Goal: Task Accomplishment & Management: Manage account settings

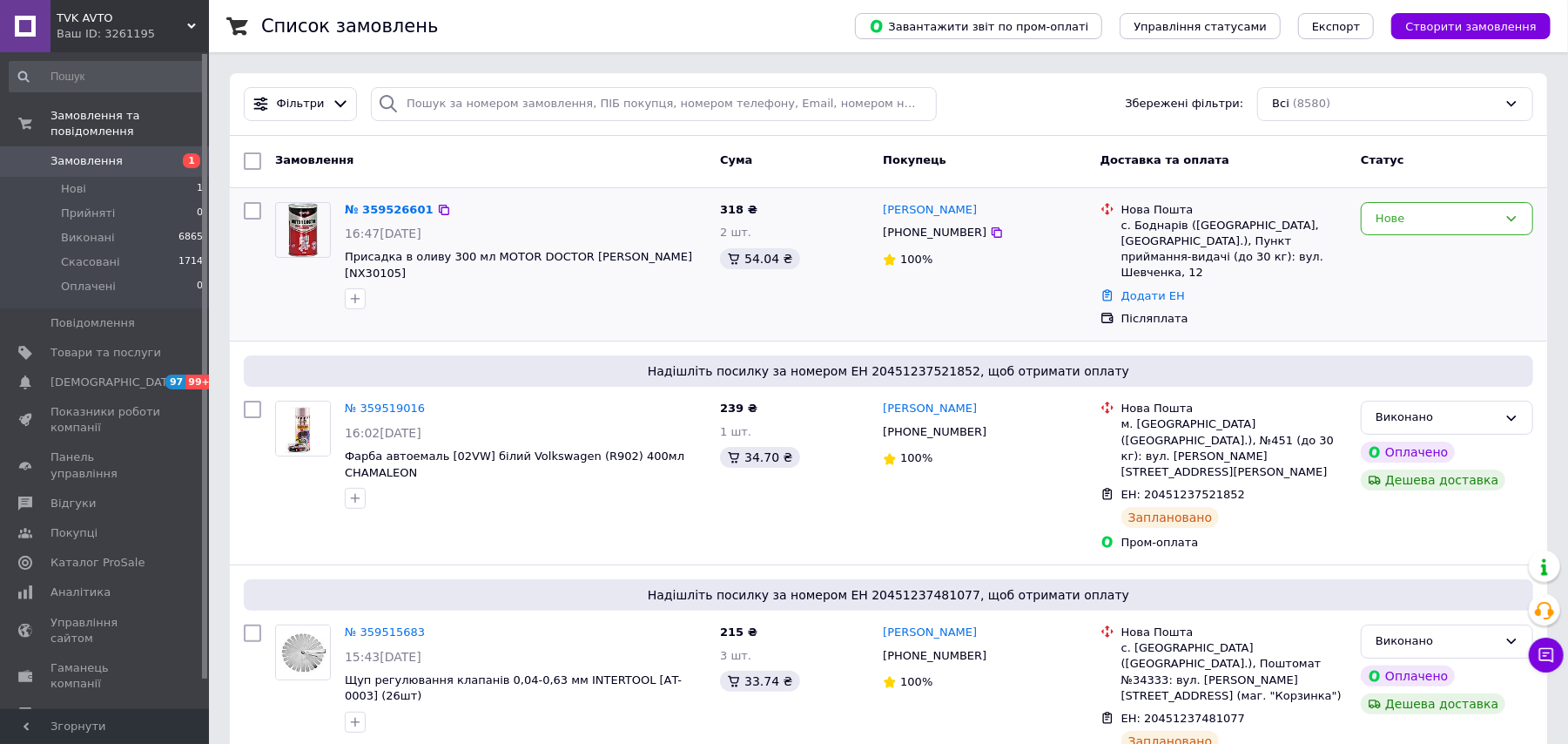
click at [367, 199] on div "№ 359526601 16:47[DATE] Присадка в оливу 300 мл MOTOR DOCTOR NOWAX [NX30105]" at bounding box center [525, 256] width 375 height 122
click at [365, 203] on link "№ 359526601" at bounding box center [389, 210] width 89 height 13
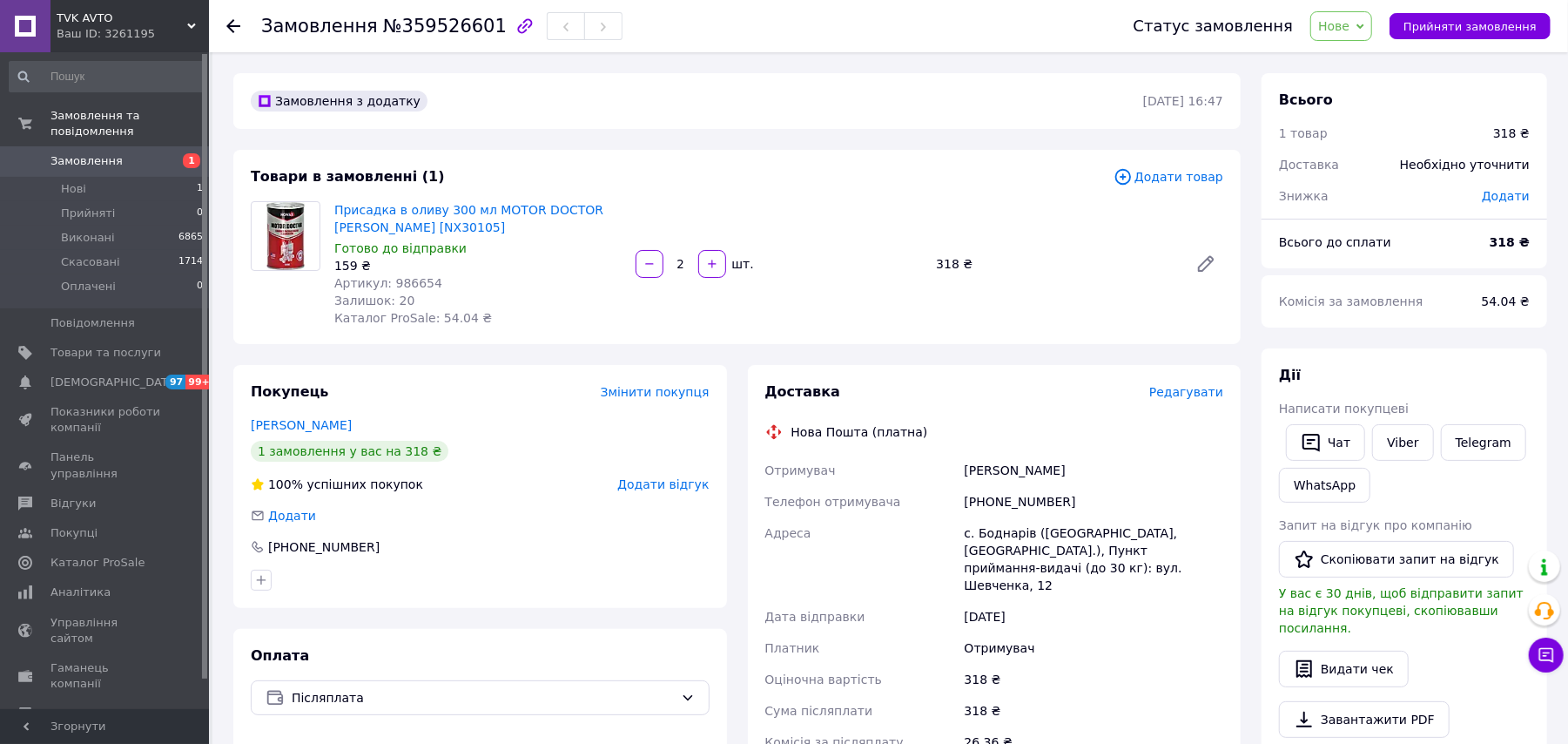
click at [869, 416] on div "Доставка Редагувати Нова Пошта (платна) Отримувач [PERSON_NAME] Телефон отримув…" at bounding box center [995, 670] width 459 height 575
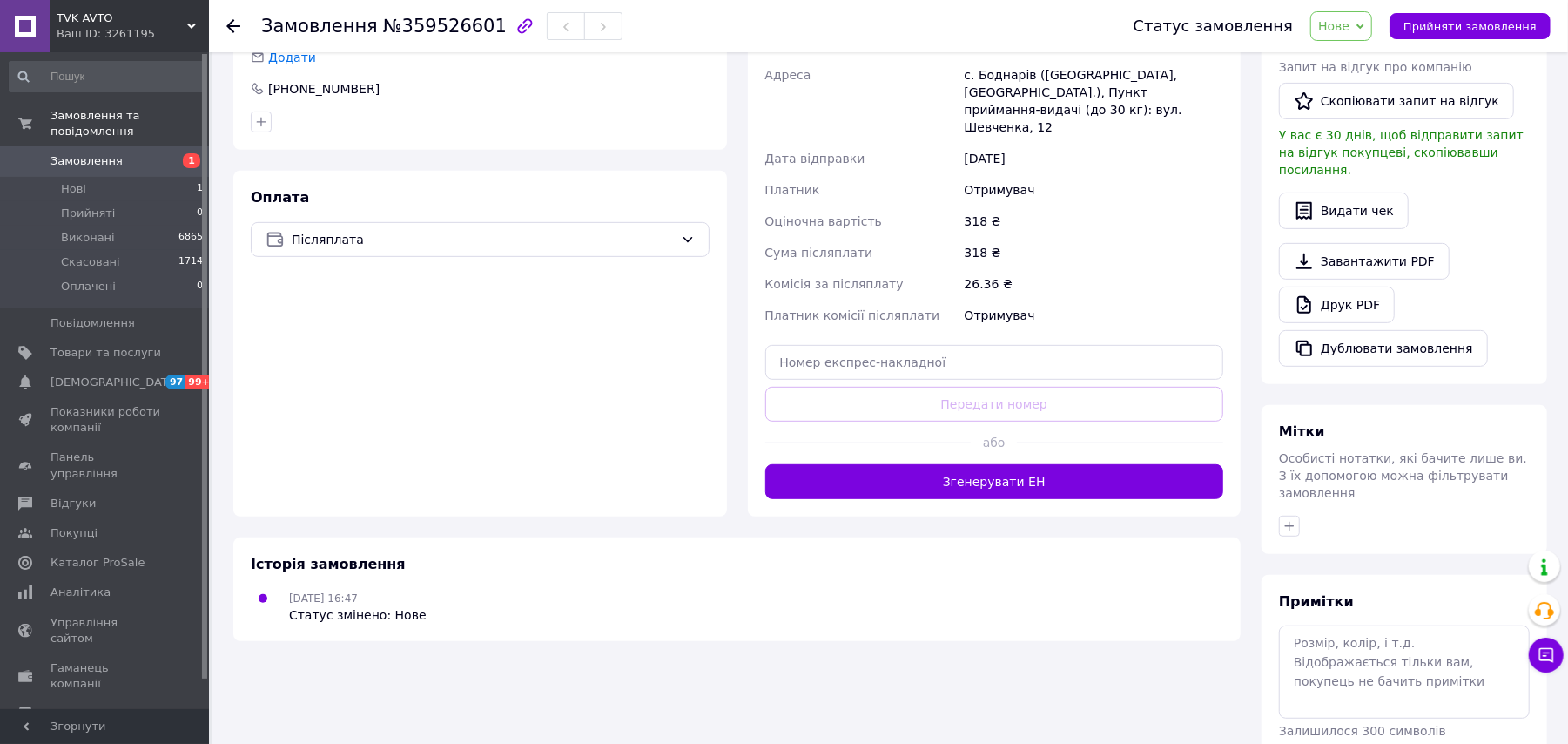
scroll to position [465, 0]
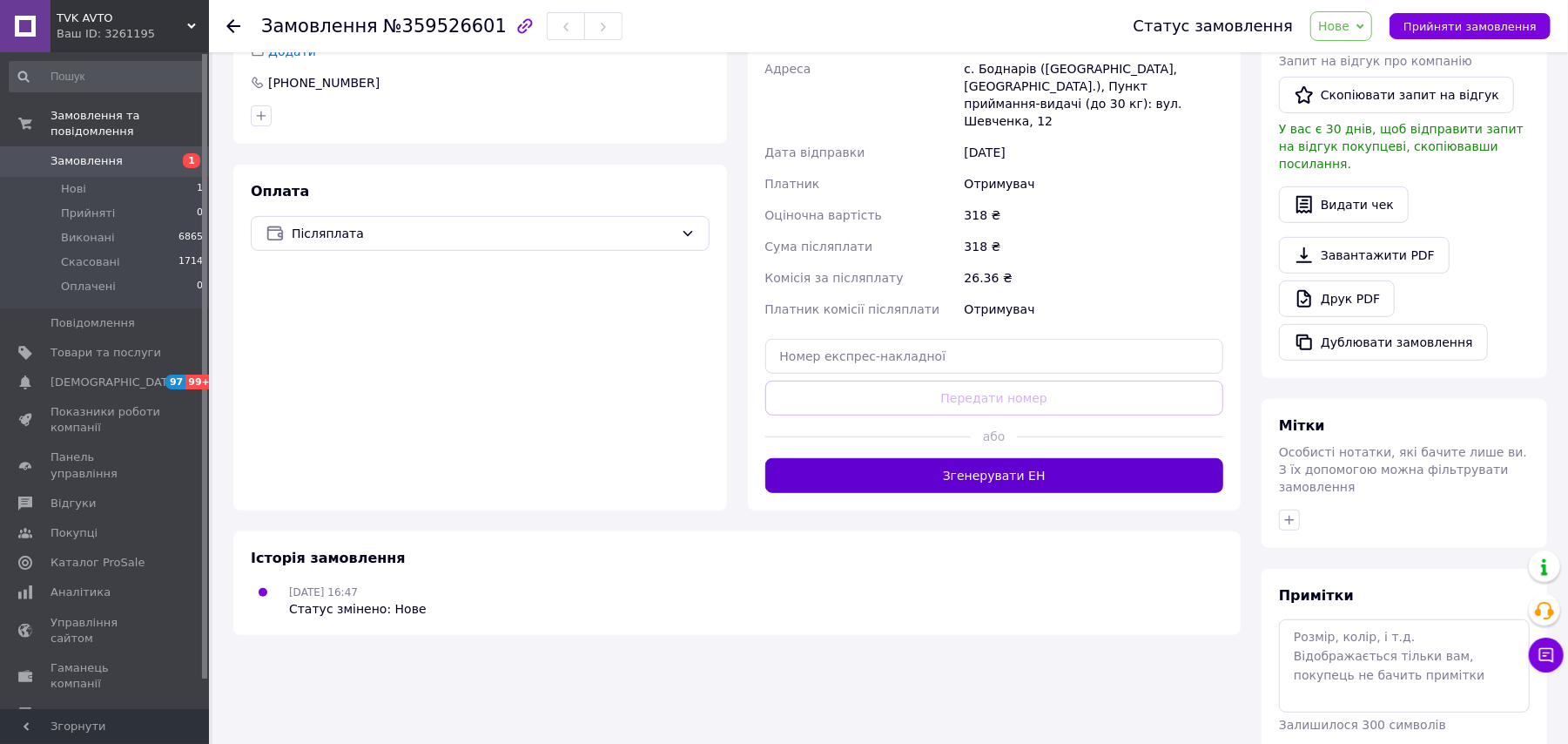
click at [1054, 465] on button "Згенерувати ЕН" at bounding box center [995, 475] width 459 height 34
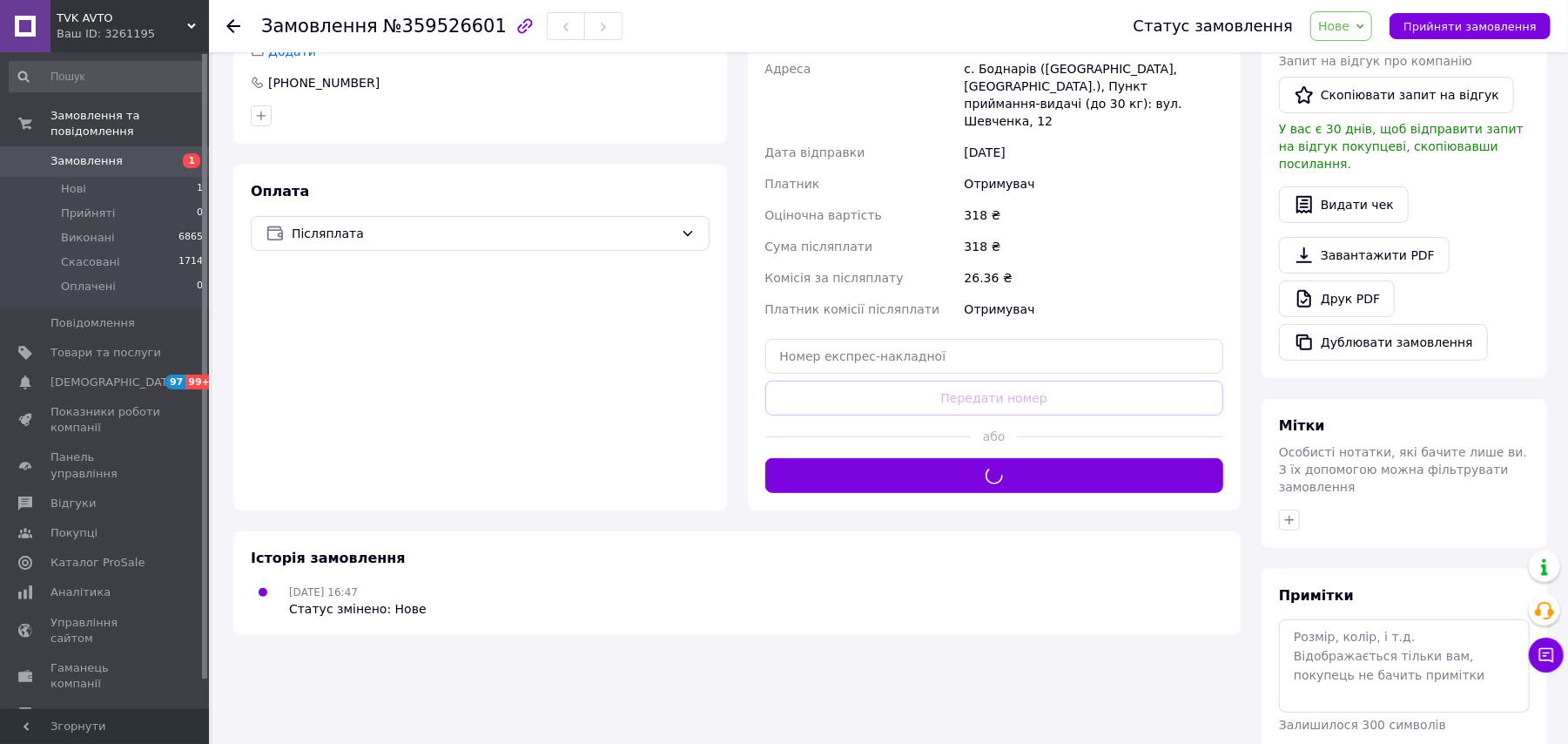
click at [1349, 19] on span "Нове" at bounding box center [1333, 25] width 32 height 14
click at [1359, 98] on li "Виконано" at bounding box center [1351, 87] width 80 height 26
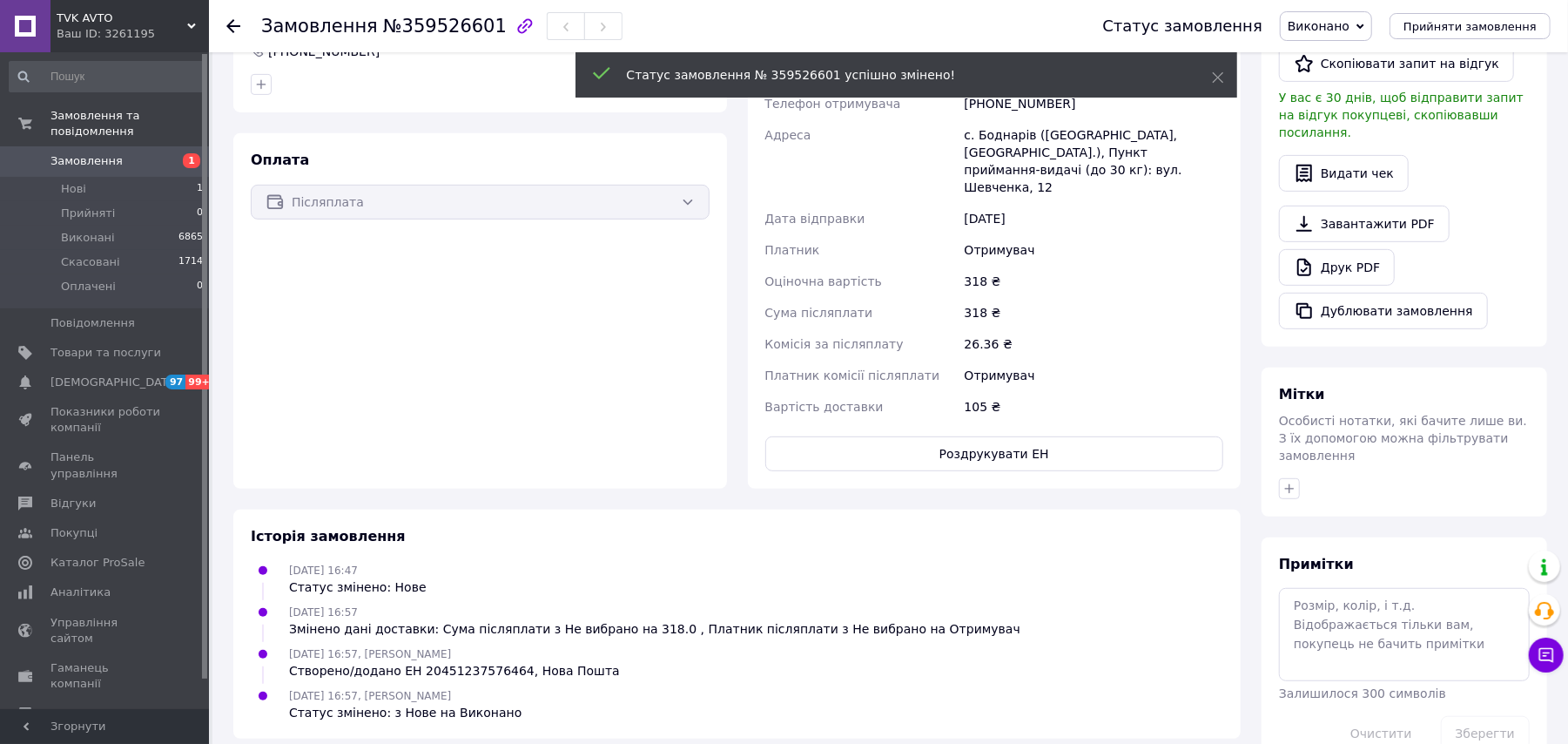
click at [229, 23] on use at bounding box center [233, 25] width 14 height 14
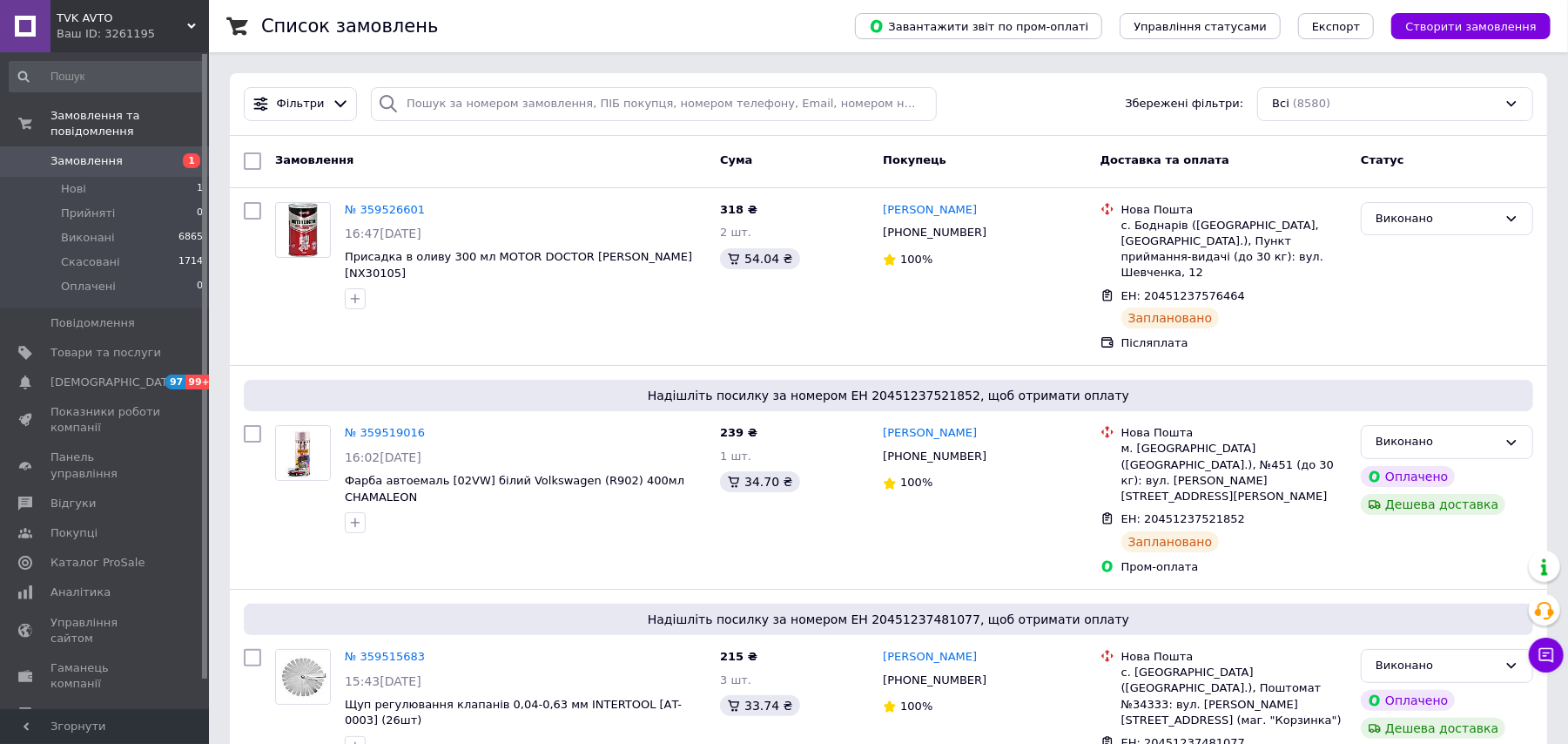
click at [105, 153] on span "Замовлення" at bounding box center [87, 161] width 73 height 15
